Goal: Task Accomplishment & Management: Manage account settings

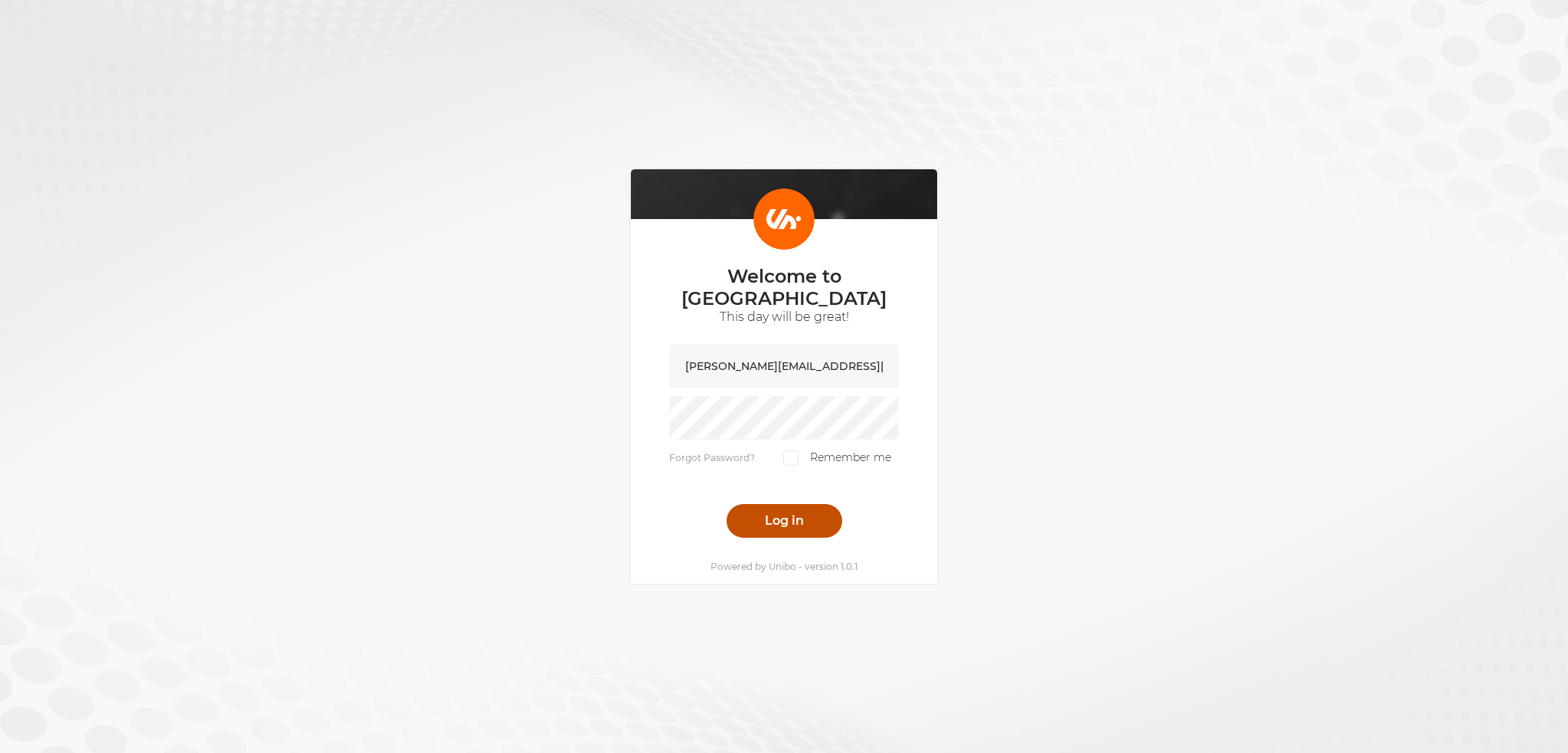
click at [796, 523] on button "Log in" at bounding box center [784, 520] width 116 height 33
click at [800, 504] on button "Log in" at bounding box center [784, 520] width 116 height 33
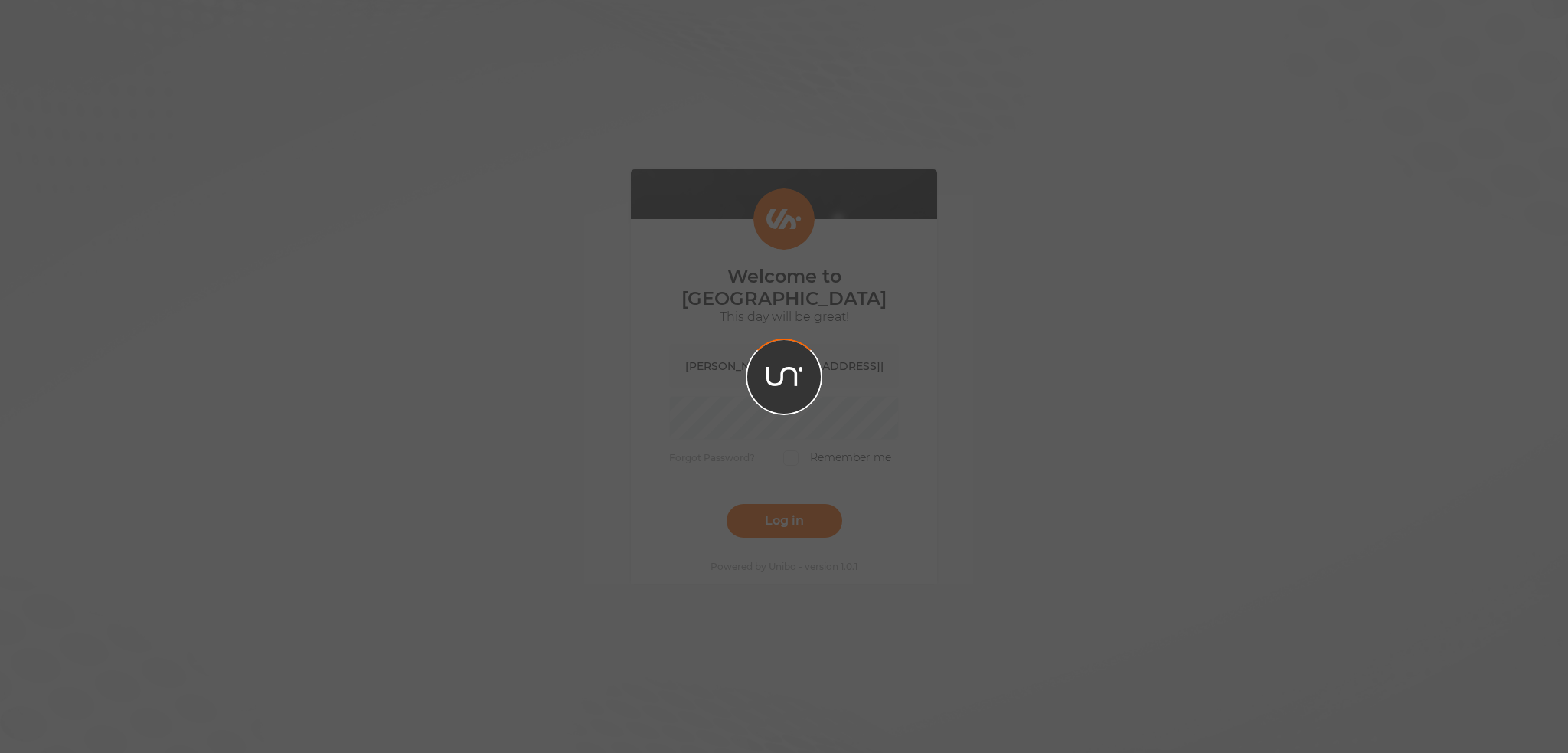
click at [766, 514] on div at bounding box center [784, 376] width 1568 height 753
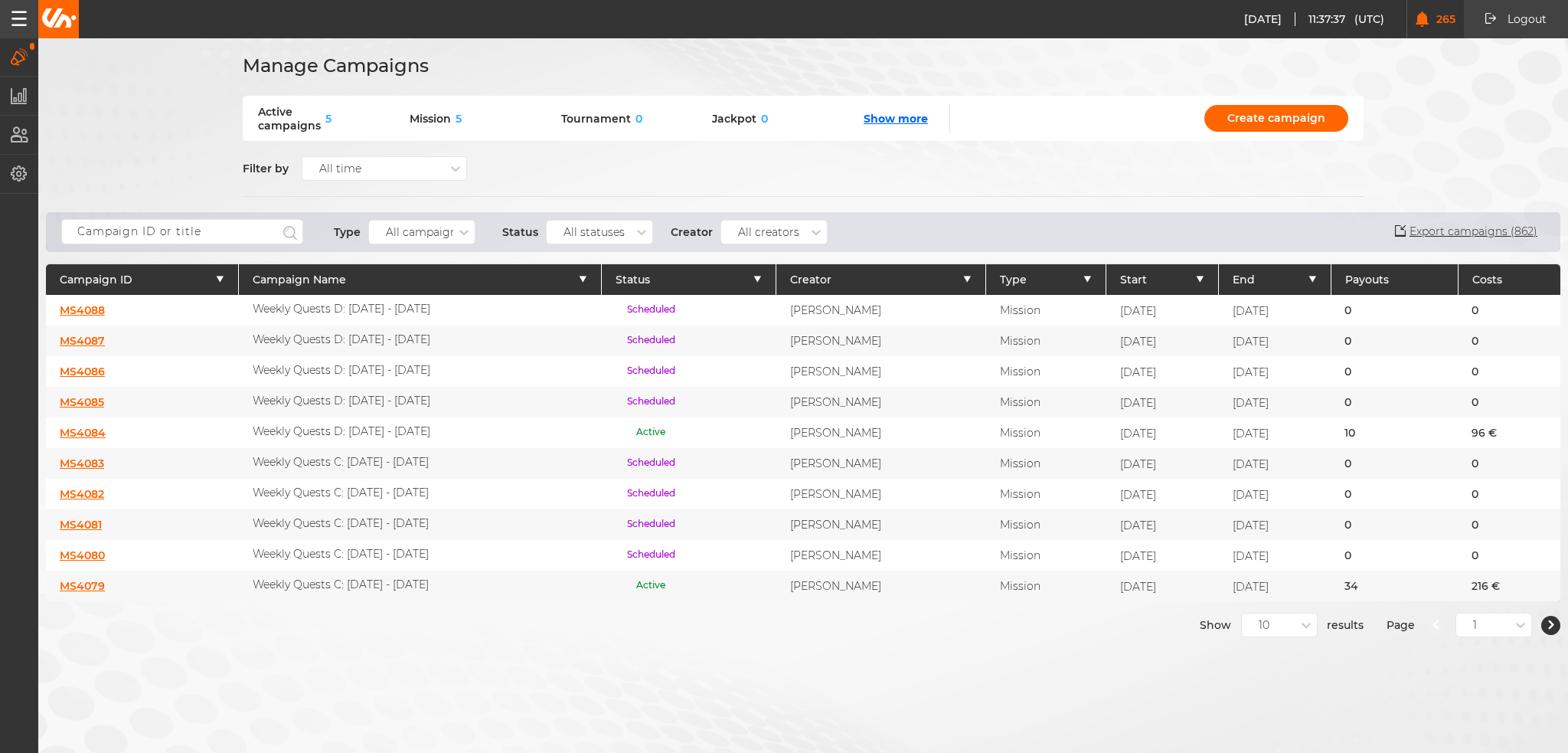
click at [84, 425] on link "MS4084" at bounding box center [82, 432] width 46 height 14
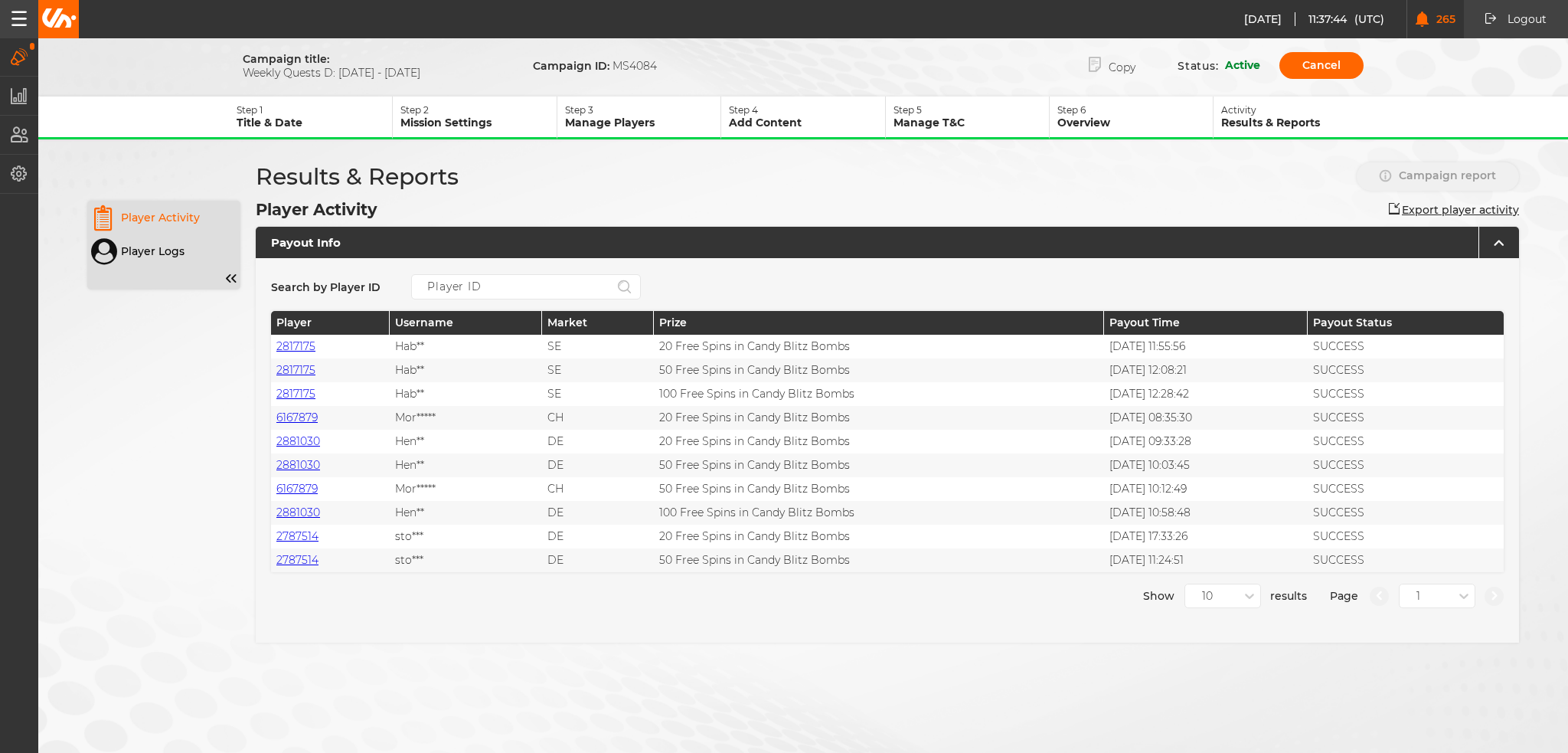
click at [482, 119] on p "Mission Settings" at bounding box center [478, 123] width 155 height 14
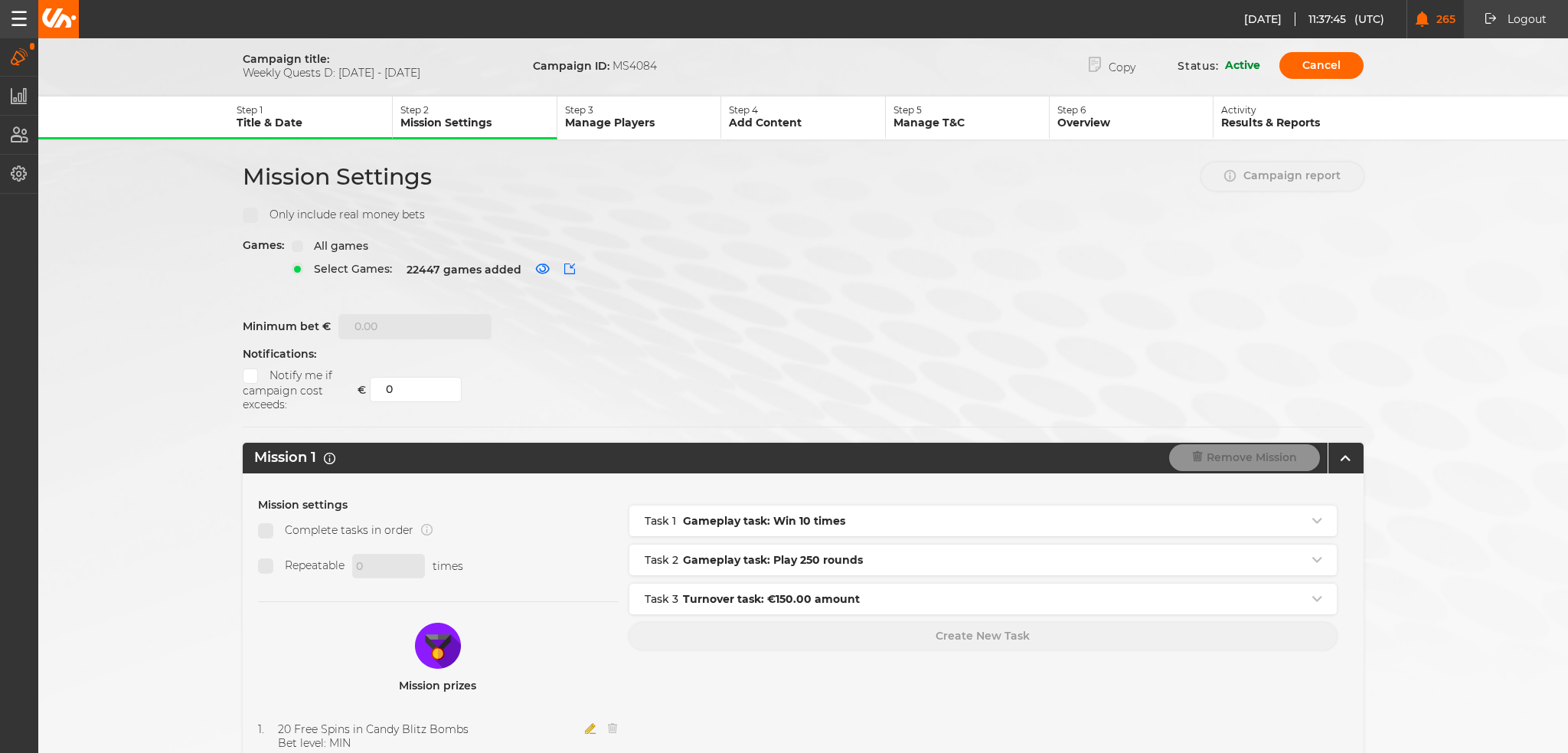
scroll to position [230, 0]
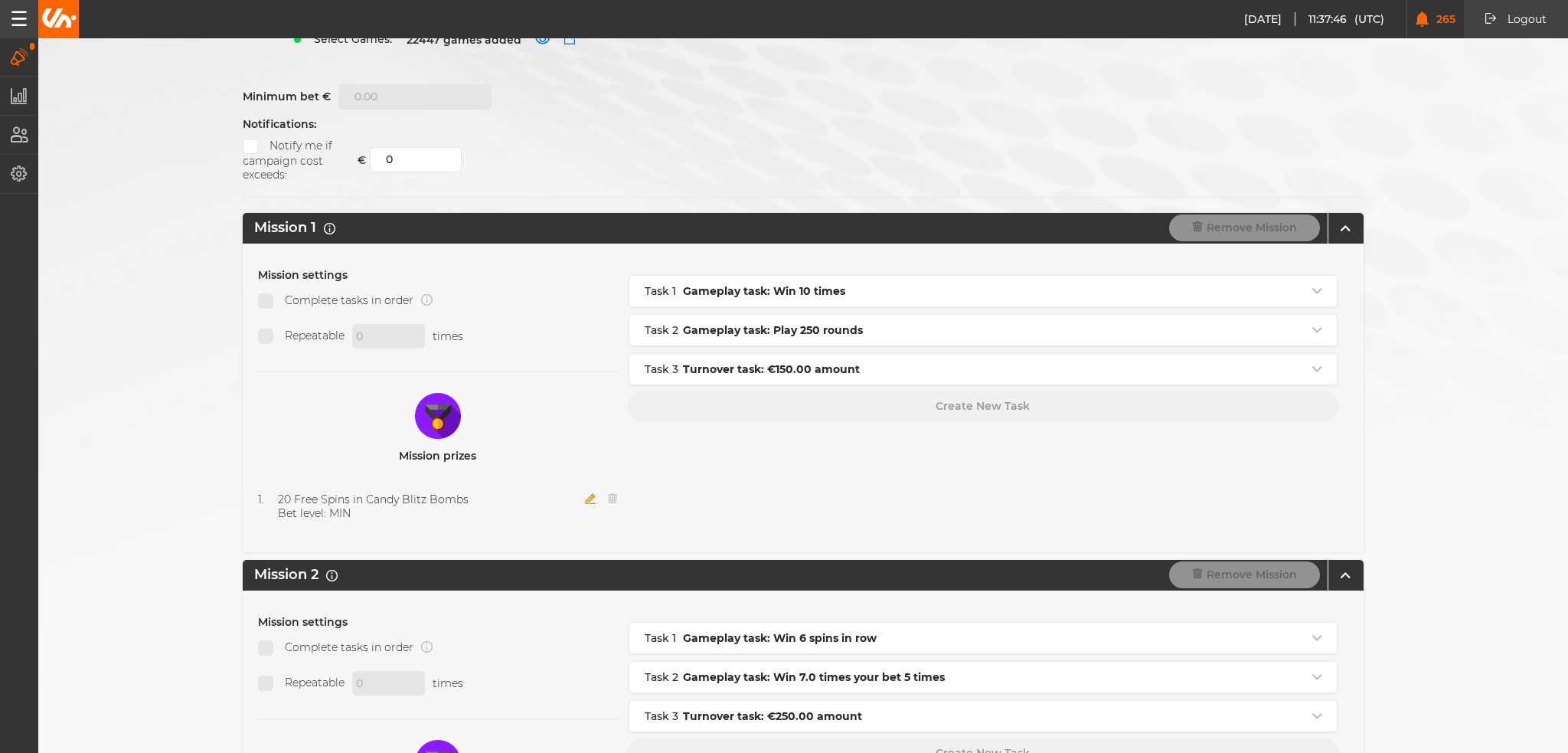
click at [588, 493] on icon "button" at bounding box center [591, 498] width 12 height 11
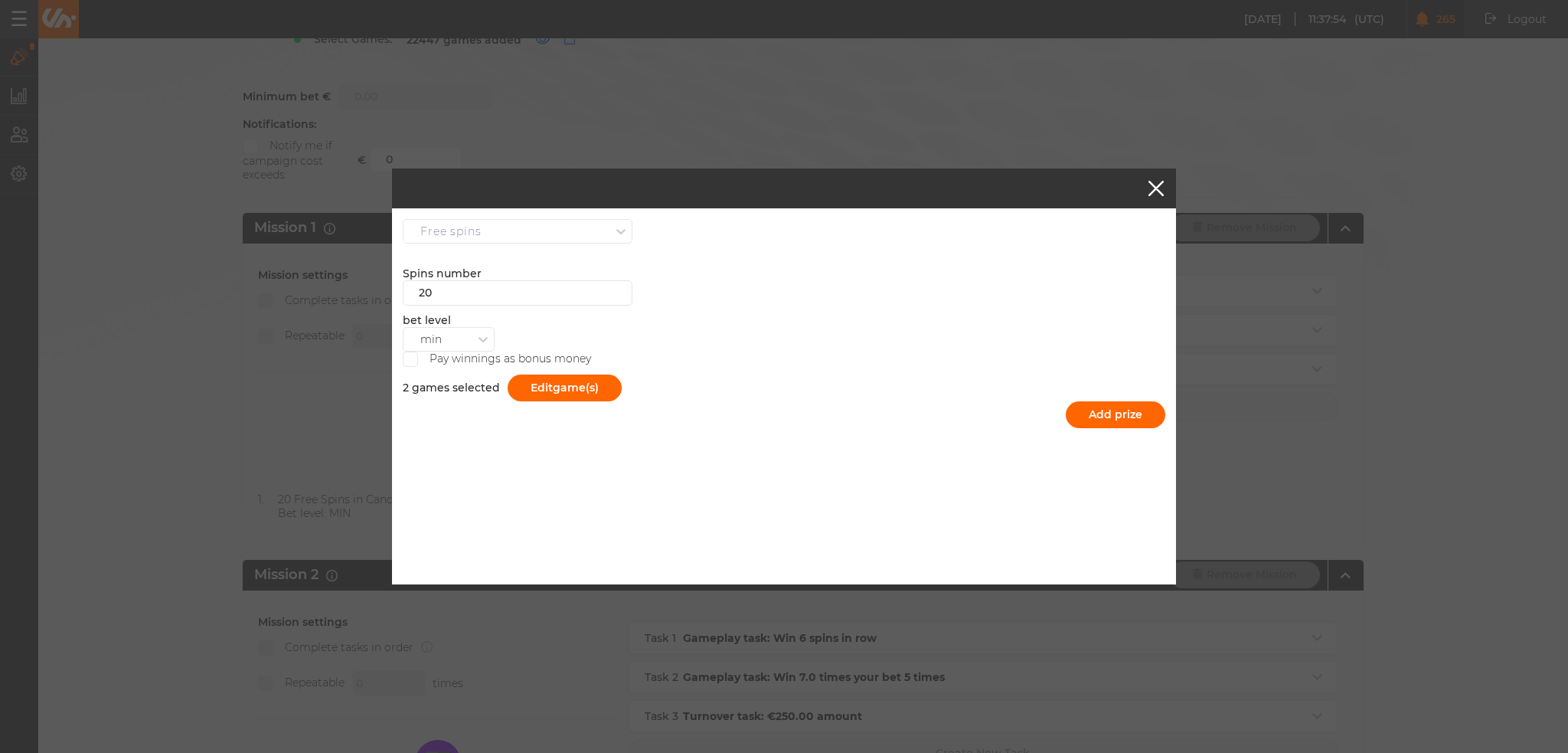
click at [487, 356] on label "Pay winnings as bonus money" at bounding box center [497, 359] width 189 height 16
click at [418, 356] on input "Pay winnings as bonus money" at bounding box center [411, 359] width 16 height 16
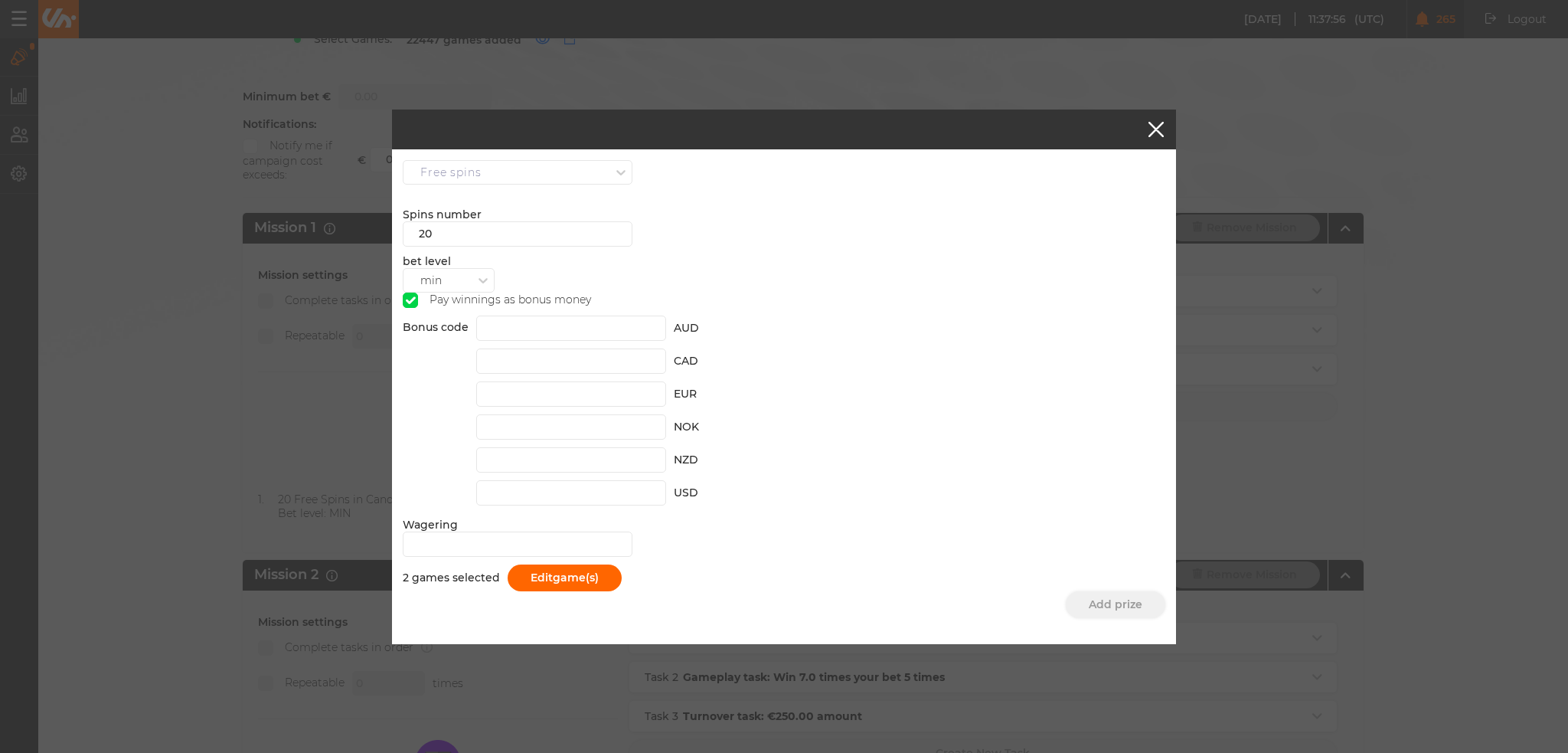
click at [404, 301] on input "Pay winnings as bonus money" at bounding box center [411, 300] width 16 height 16
checkbox input "false"
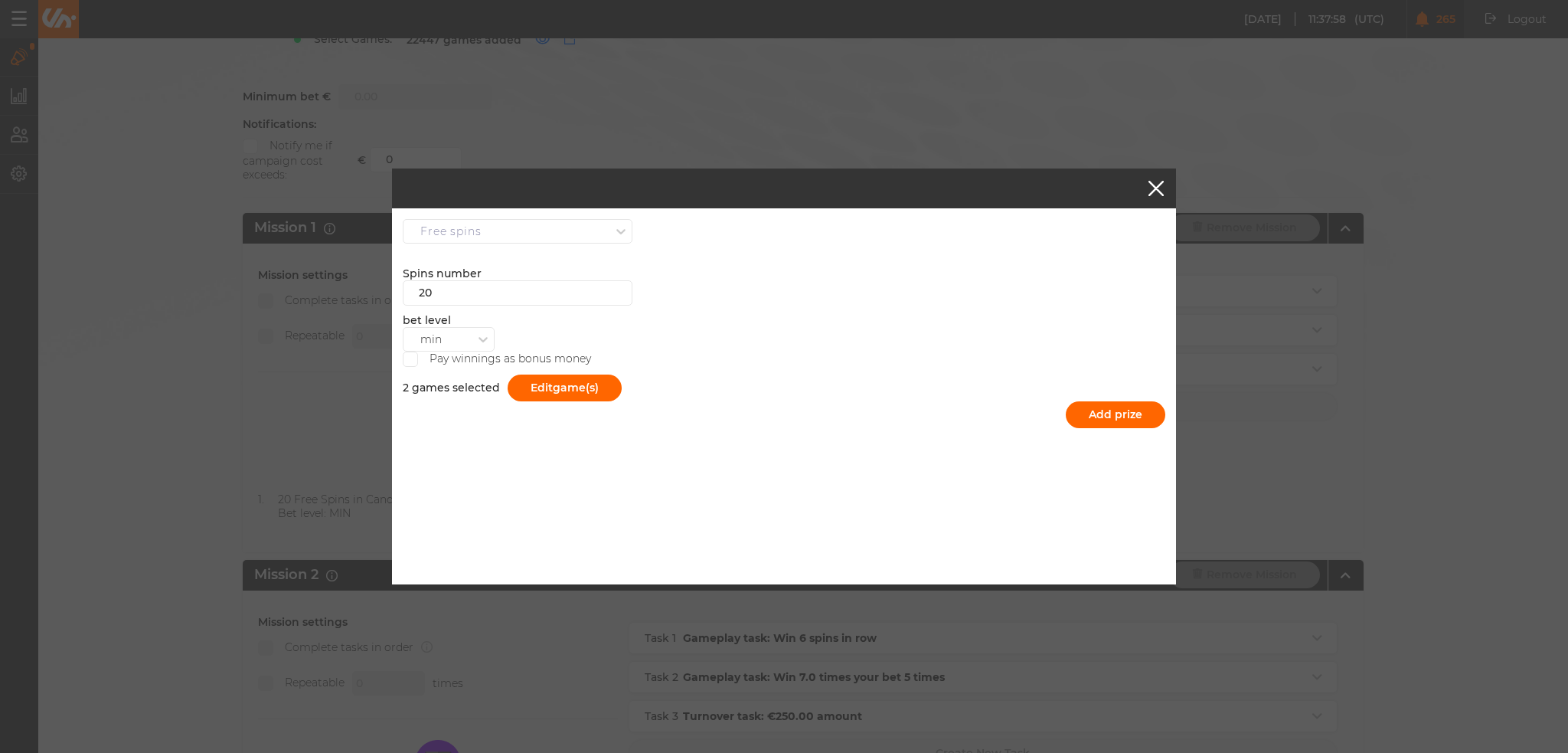
click at [1152, 193] on button "button" at bounding box center [1157, 189] width 16 height 16
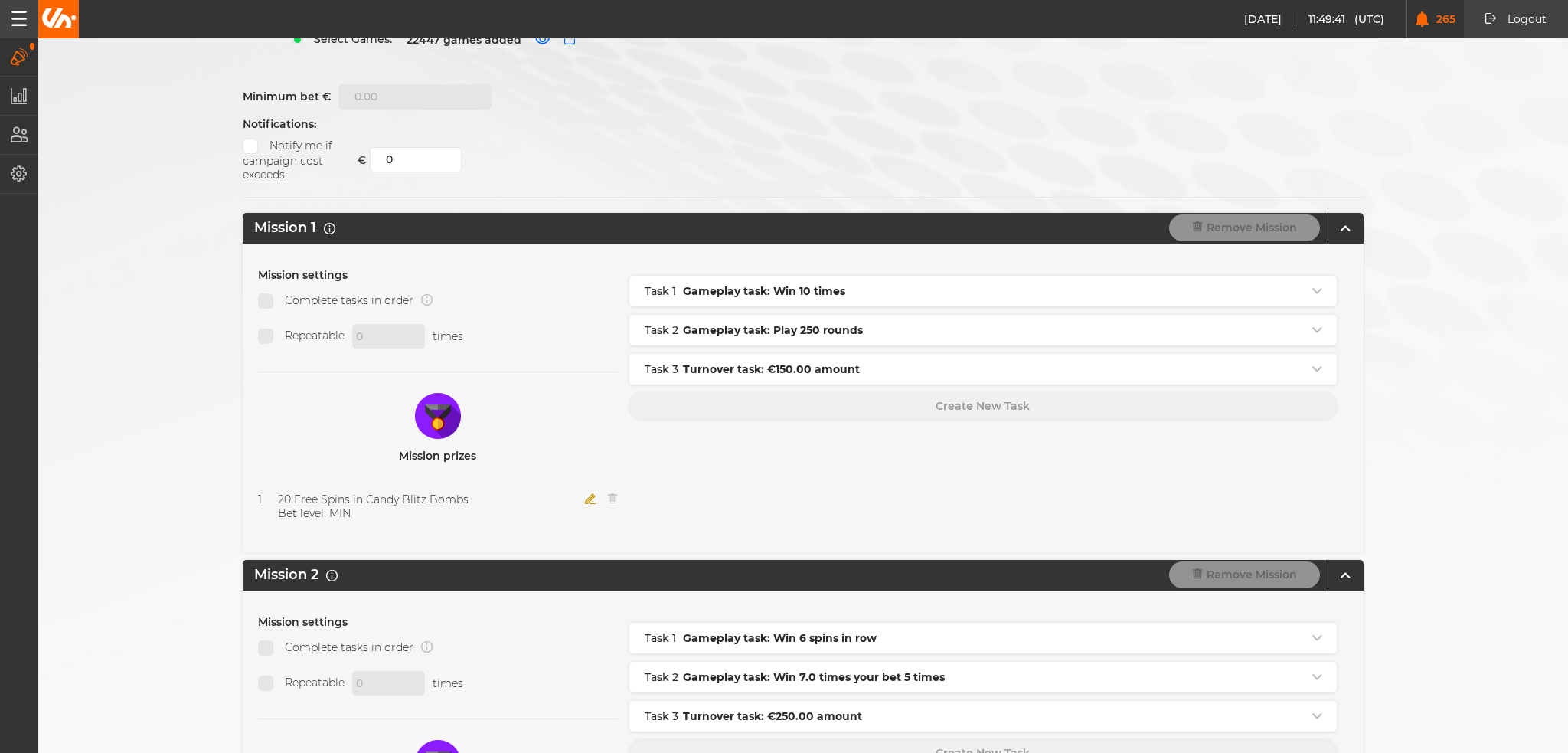
click at [585, 493] on icon "button" at bounding box center [591, 498] width 12 height 11
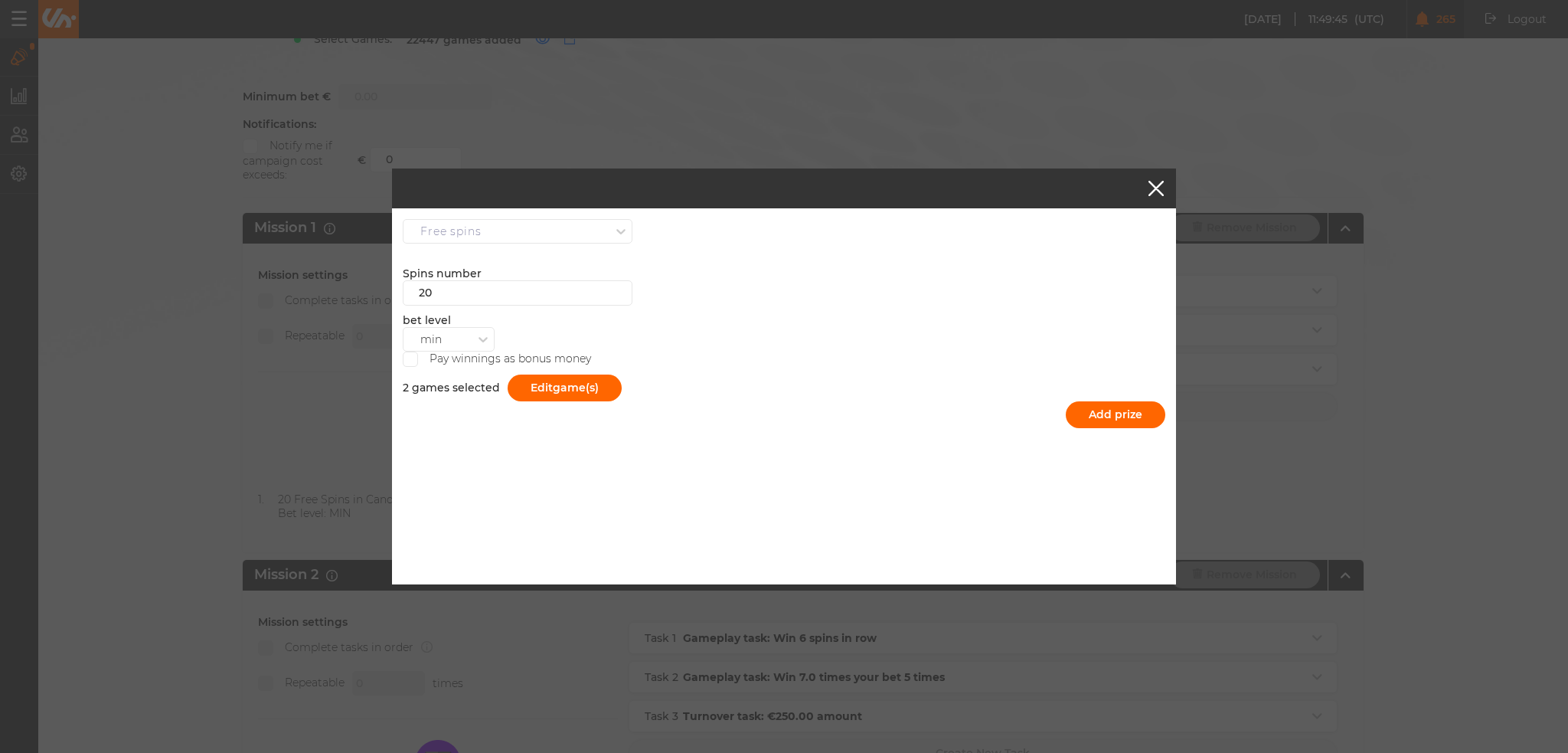
click at [413, 358] on span at bounding box center [411, 359] width 10 height 9
click at [413, 358] on input "Pay winnings as bonus money" at bounding box center [411, 359] width 16 height 16
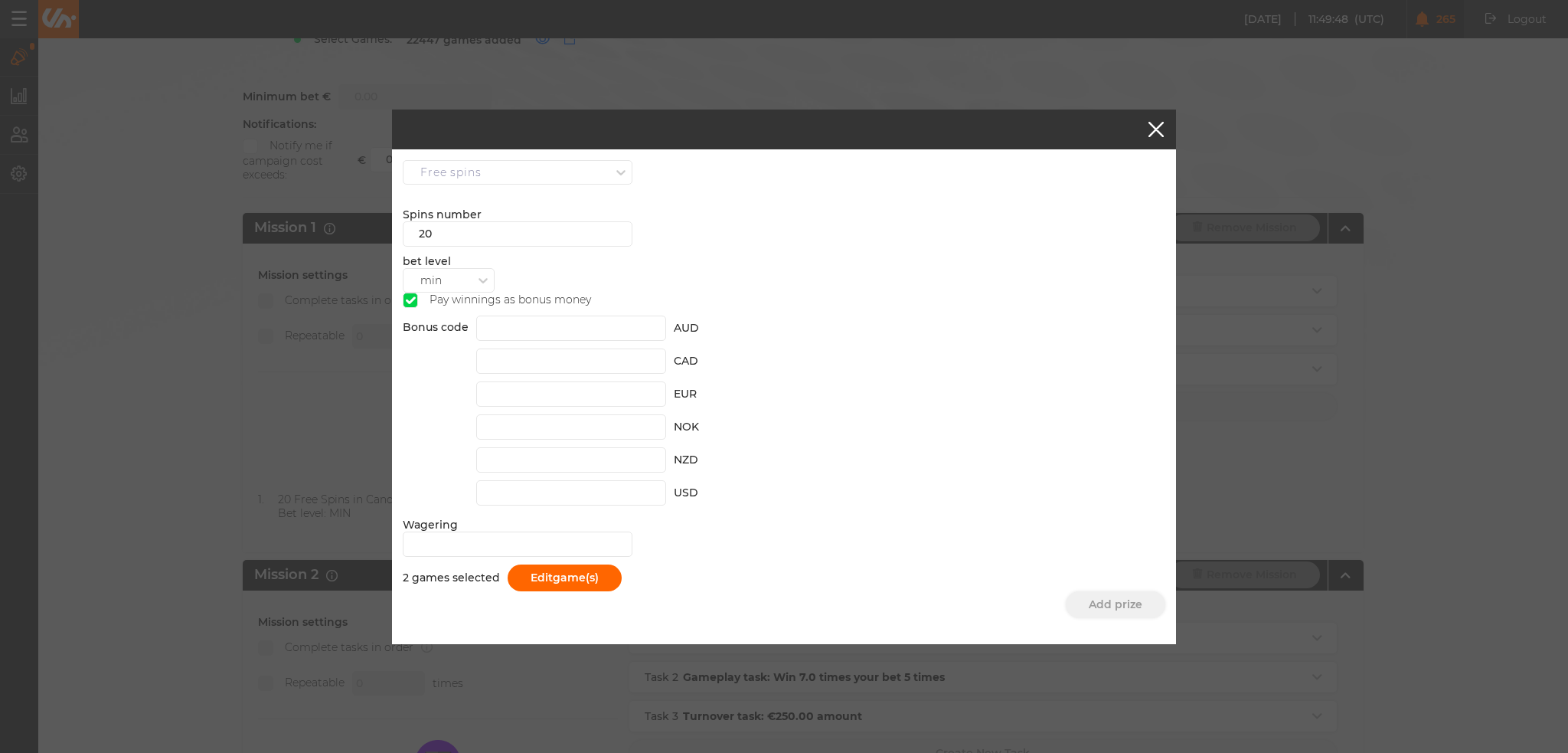
click at [408, 300] on span at bounding box center [411, 300] width 10 height 9
click at [408, 300] on input "Pay winnings as bonus money" at bounding box center [411, 300] width 16 height 16
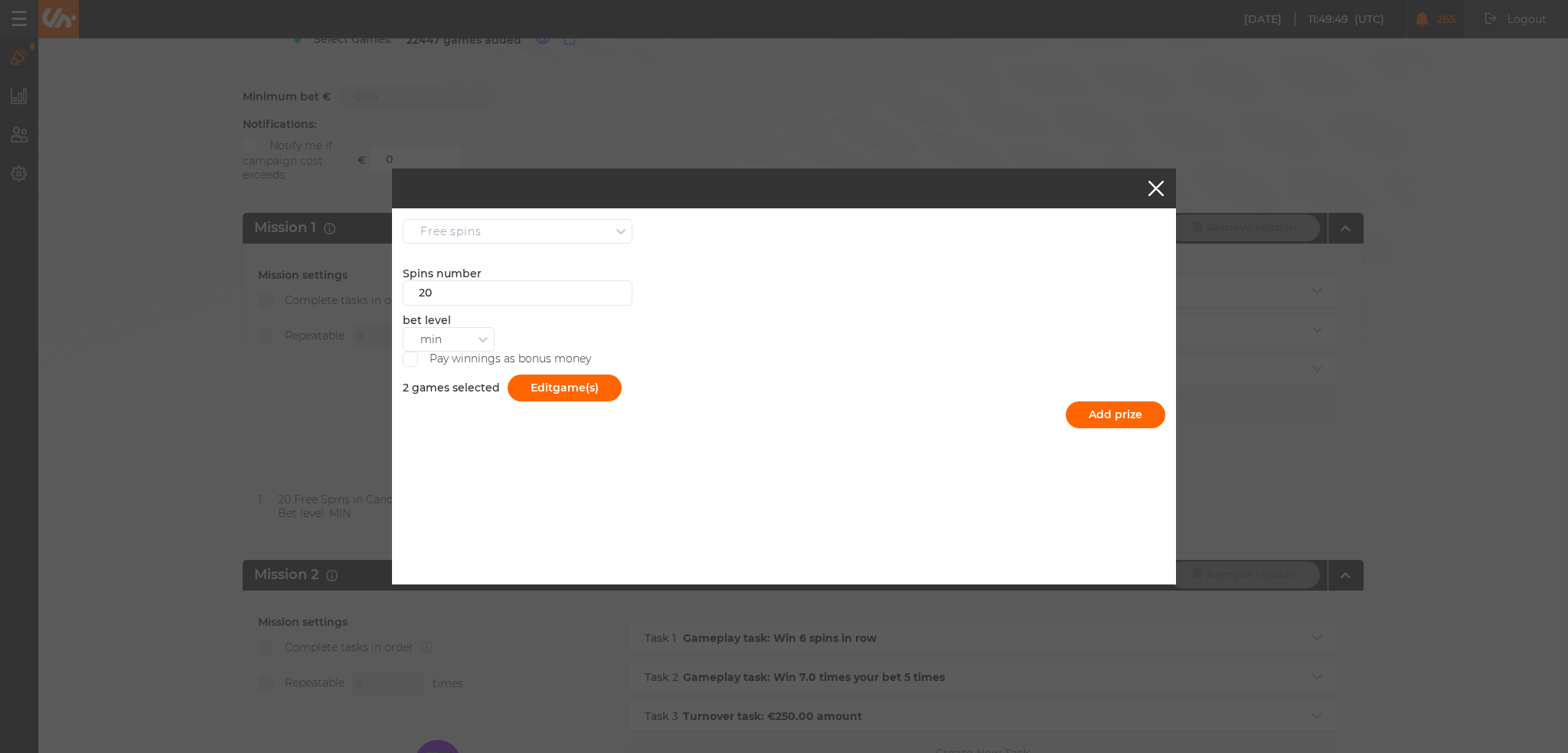
click at [414, 356] on span at bounding box center [411, 359] width 10 height 9
click at [414, 355] on input "Pay winnings as bonus money" at bounding box center [411, 359] width 16 height 16
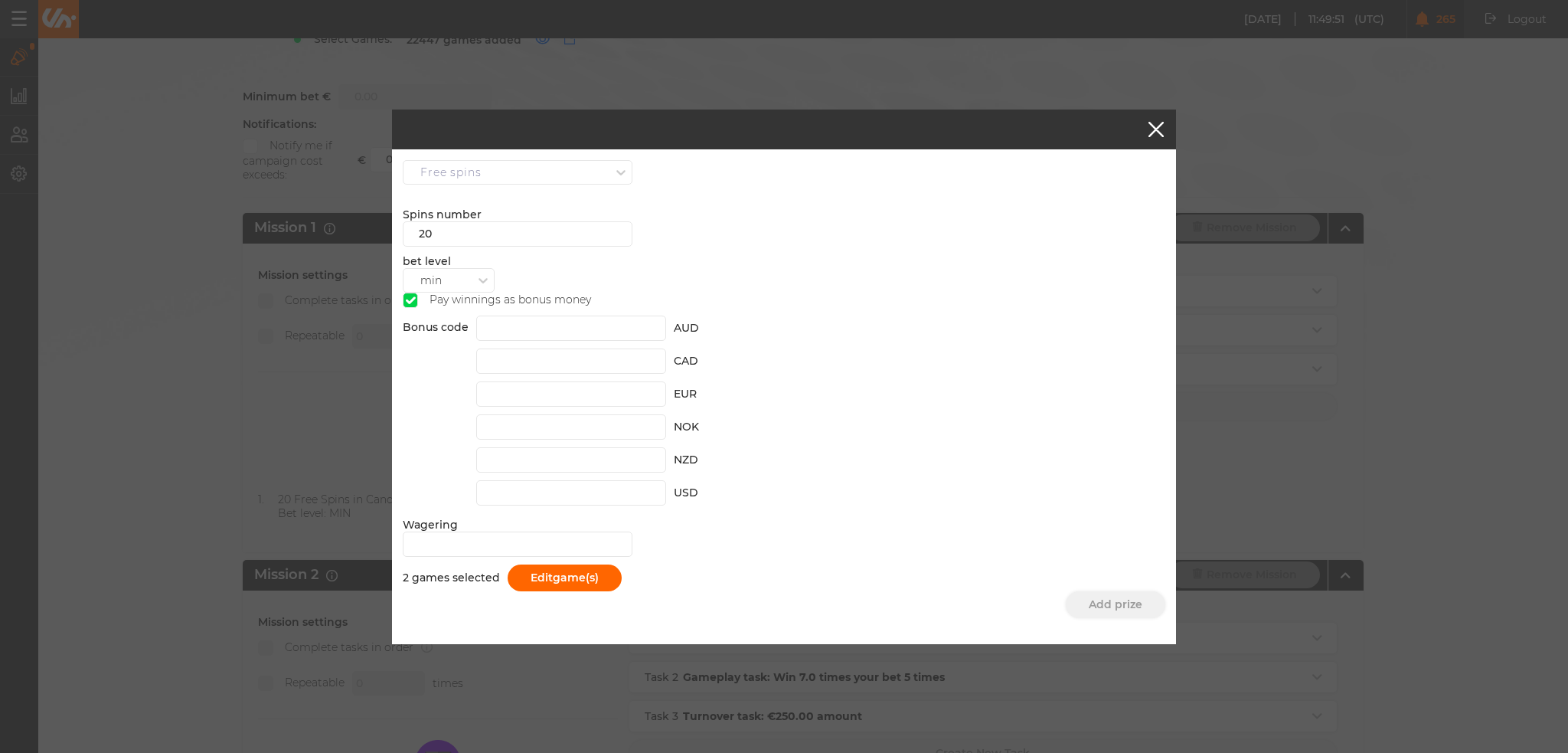
click at [409, 305] on span at bounding box center [411, 300] width 10 height 9
click at [409, 307] on input "Pay winnings as bonus money" at bounding box center [411, 300] width 16 height 16
checkbox input "false"
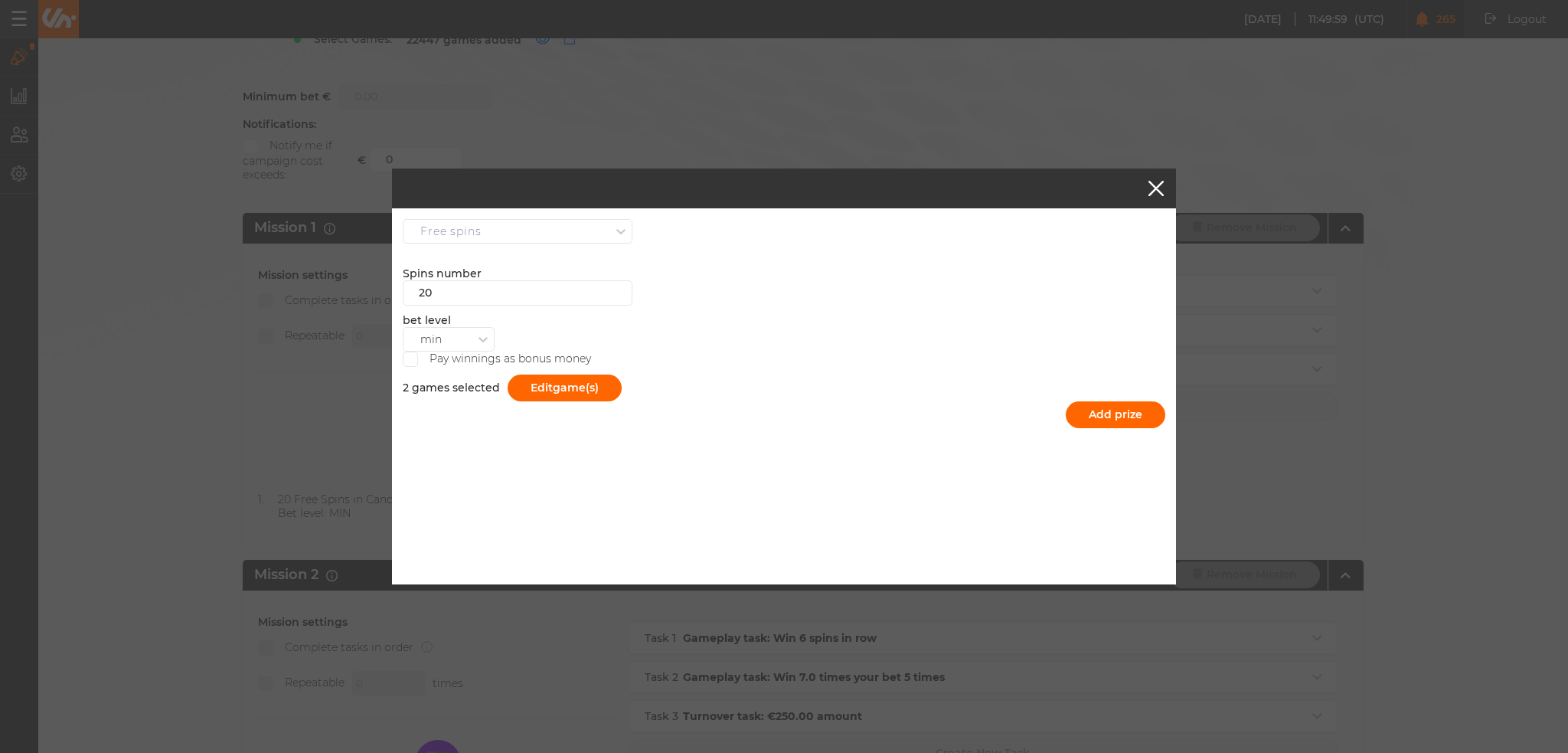
click at [1150, 189] on button "button" at bounding box center [1157, 189] width 16 height 16
